Goal: Information Seeking & Learning: Learn about a topic

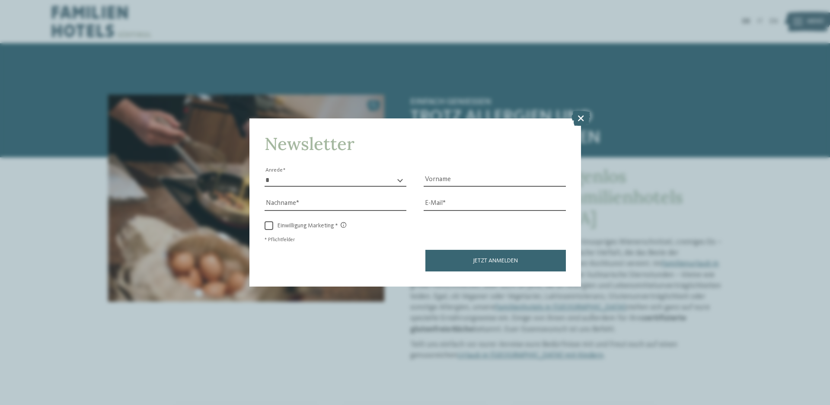
click at [577, 121] on icon at bounding box center [580, 118] width 19 height 15
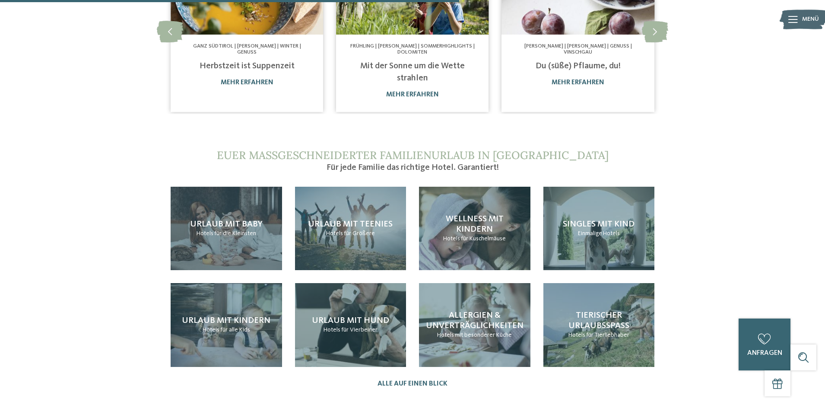
scroll to position [691, 0]
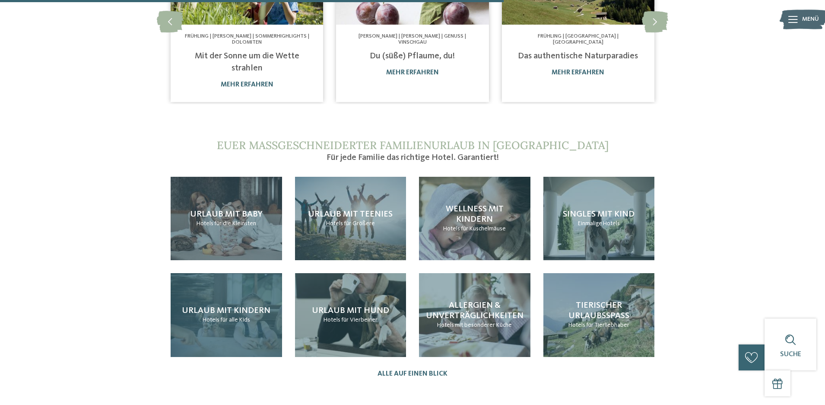
click at [242, 319] on span "für alle Kids" at bounding box center [235, 320] width 30 height 6
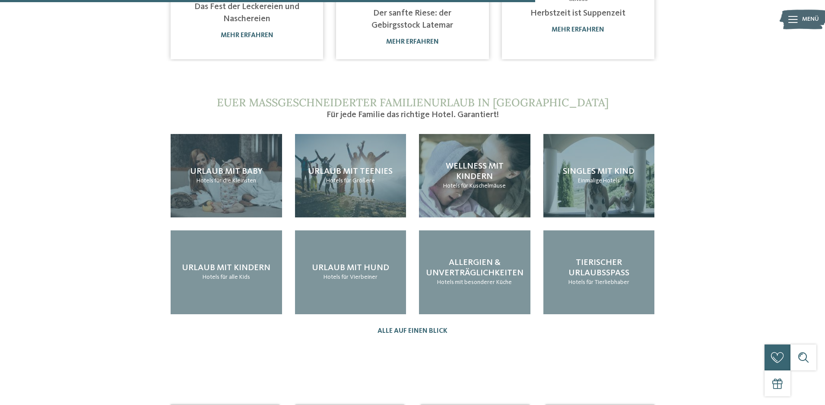
scroll to position [735, 0]
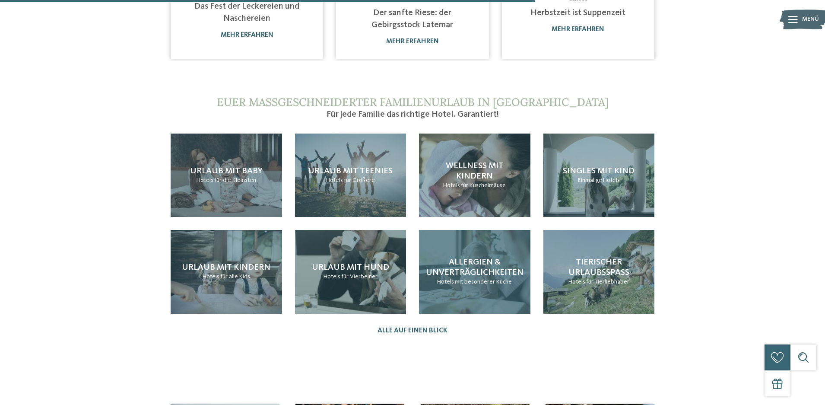
click at [488, 266] on span "Allergien & Unverträglichkeiten" at bounding box center [475, 267] width 98 height 19
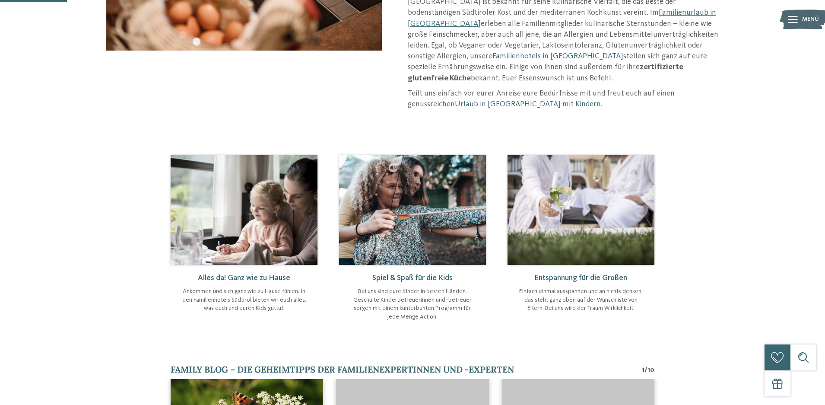
scroll to position [86, 0]
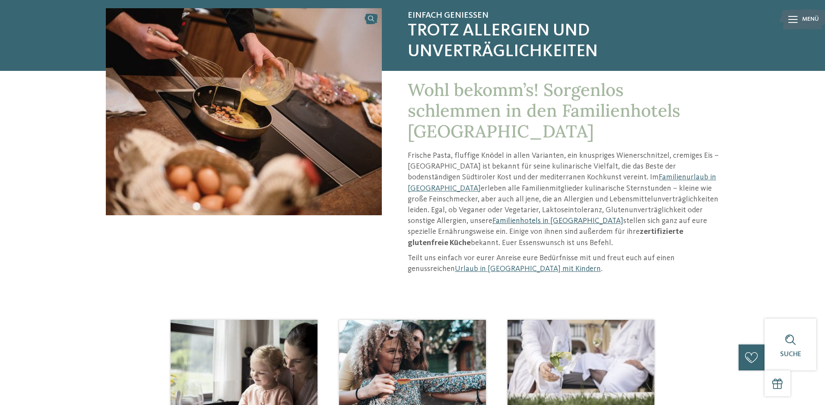
click at [493, 220] on link "Familienhotels in [GEOGRAPHIC_DATA]" at bounding box center [558, 221] width 131 height 8
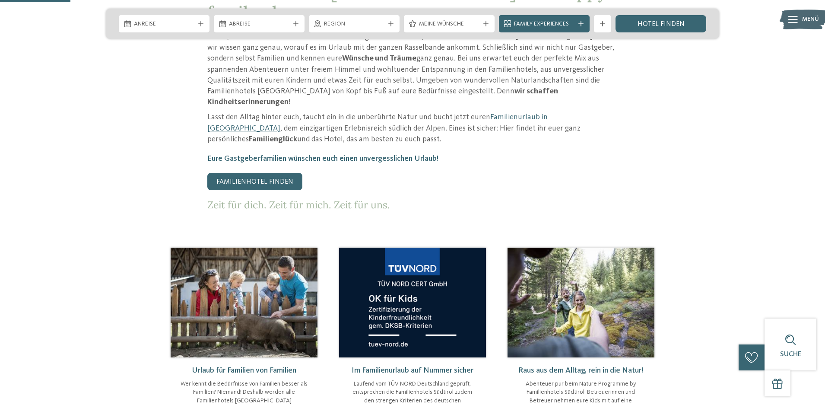
scroll to position [475, 0]
